Goal: Information Seeking & Learning: Find specific fact

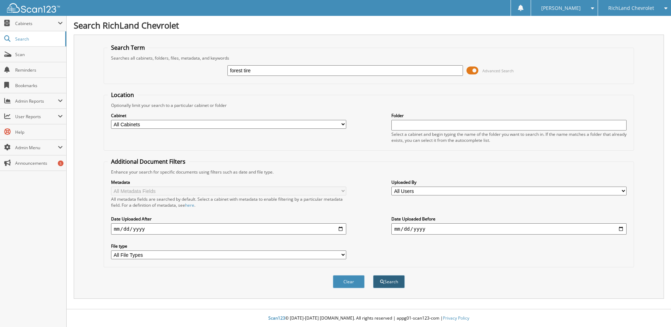
type input "forest tire"
click at [389, 288] on button "Search" at bounding box center [389, 281] width 32 height 13
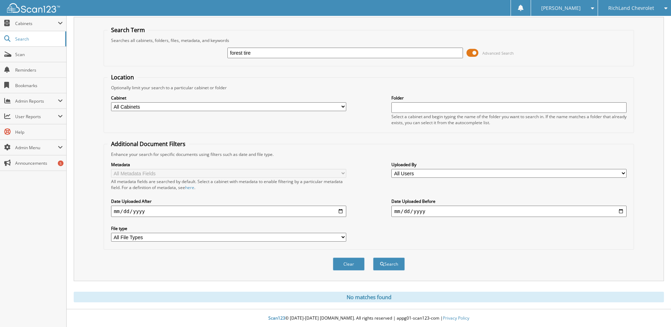
scroll to position [29, 0]
click at [238, 48] on input "forest tire" at bounding box center [344, 53] width 235 height 11
type input "forrest tire"
click at [383, 263] on span "submit" at bounding box center [382, 264] width 4 height 4
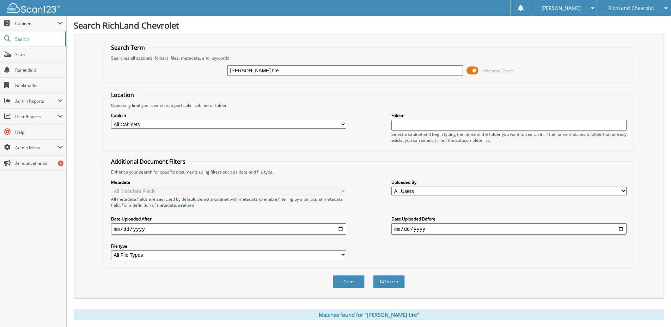
scroll to position [144, 0]
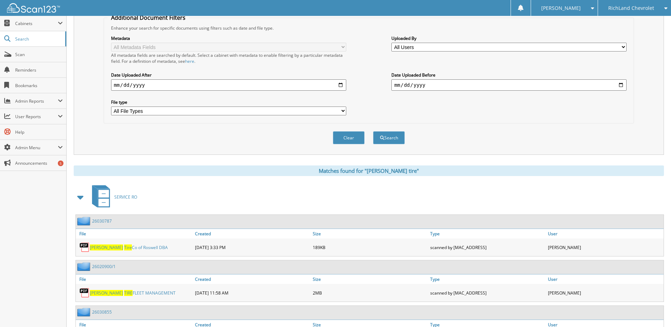
click at [76, 203] on span at bounding box center [81, 197] width 10 height 13
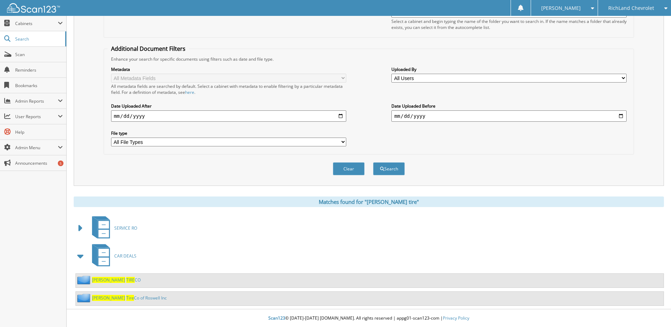
click at [126, 279] on span "TIRE" at bounding box center [130, 280] width 8 height 6
